Goal: Download file/media

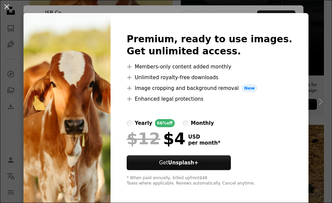
scroll to position [12, 0]
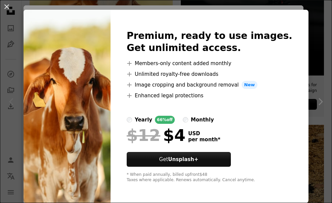
click at [316, 75] on div "An X shape Premium, ready to use images. Get unlimited access. A plus sign Memb…" at bounding box center [166, 101] width 332 height 203
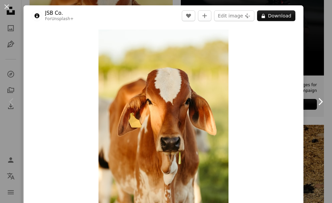
click at [315, 103] on icon "Chevron right" at bounding box center [320, 101] width 11 height 11
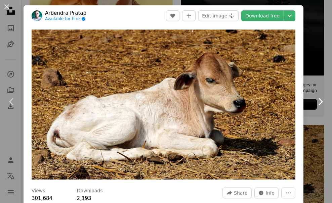
click at [316, 99] on icon "Chevron right" at bounding box center [320, 101] width 11 height 11
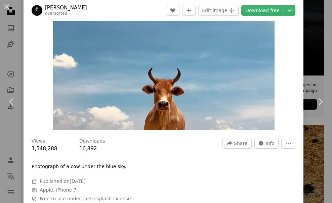
scroll to position [101, 0]
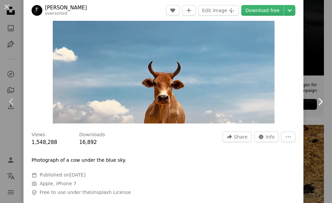
click at [318, 104] on icon "Chevron right" at bounding box center [320, 101] width 11 height 11
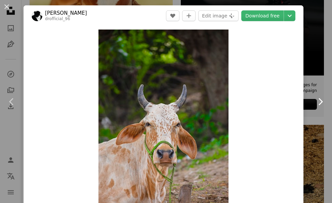
click at [318, 104] on icon at bounding box center [320, 101] width 4 height 7
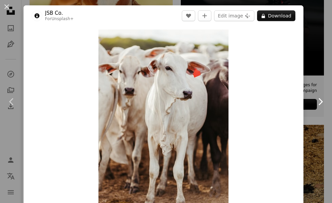
click at [318, 104] on icon at bounding box center [320, 101] width 4 height 7
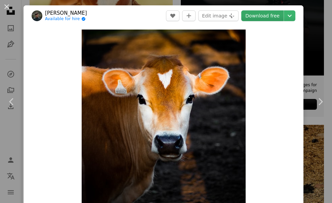
click at [262, 15] on link "Download free" at bounding box center [262, 15] width 42 height 11
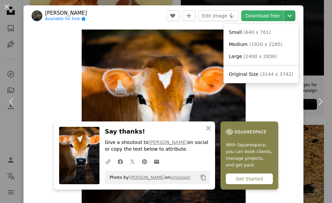
click at [286, 11] on button "Chevron down" at bounding box center [289, 15] width 11 height 11
click at [305, 1] on dialog "An X shape Chevron left Chevron right [PERSON_NAME] Available for hire A checkm…" at bounding box center [166, 101] width 332 height 203
